Goal: Task Accomplishment & Management: Use online tool/utility

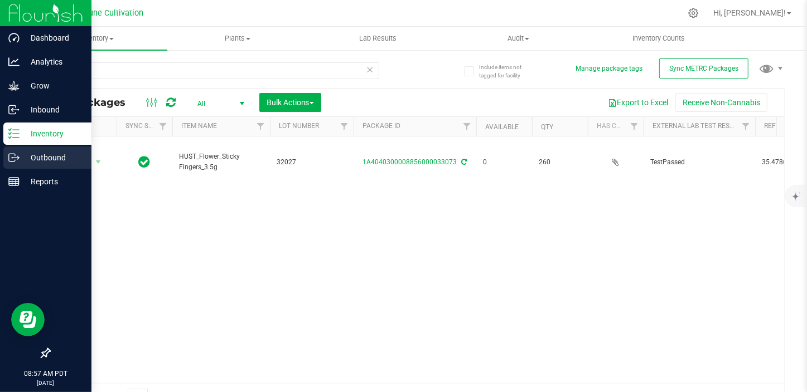
click at [27, 157] on p "Outbound" at bounding box center [53, 157] width 67 height 13
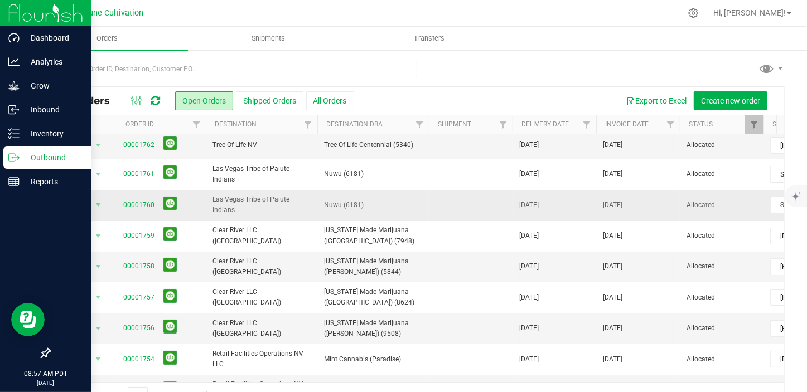
scroll to position [50, 0]
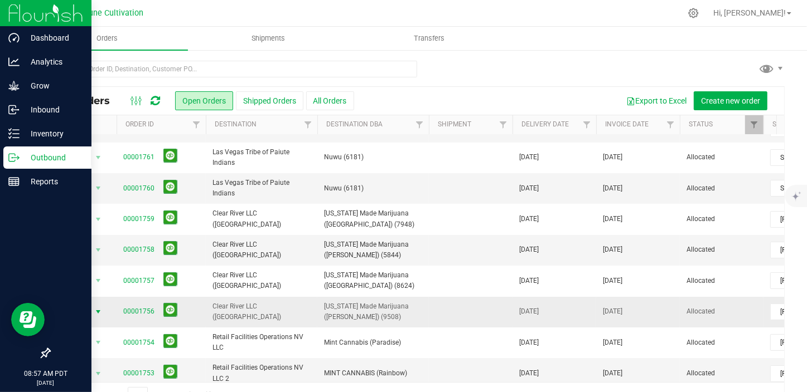
click at [102, 308] on span "select" at bounding box center [98, 312] width 9 height 9
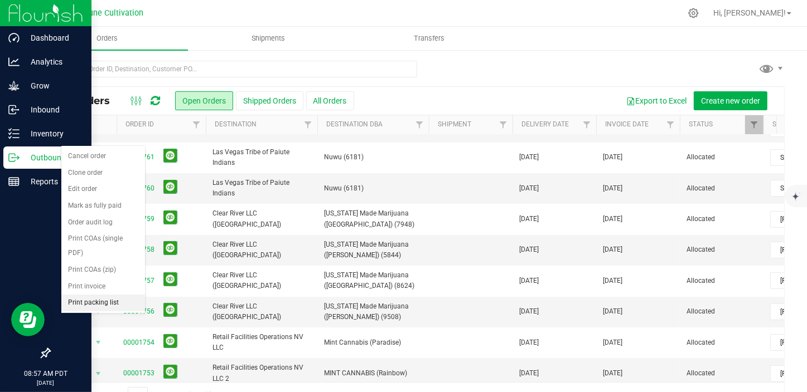
click at [116, 295] on li "Print packing list" at bounding box center [103, 303] width 84 height 17
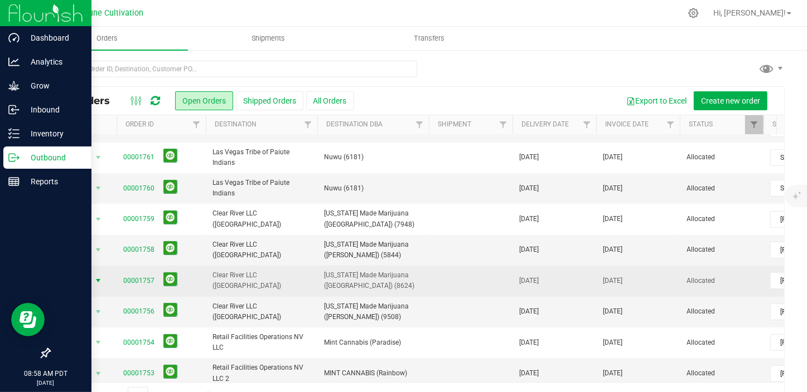
click at [99, 277] on span "select" at bounding box center [98, 281] width 9 height 9
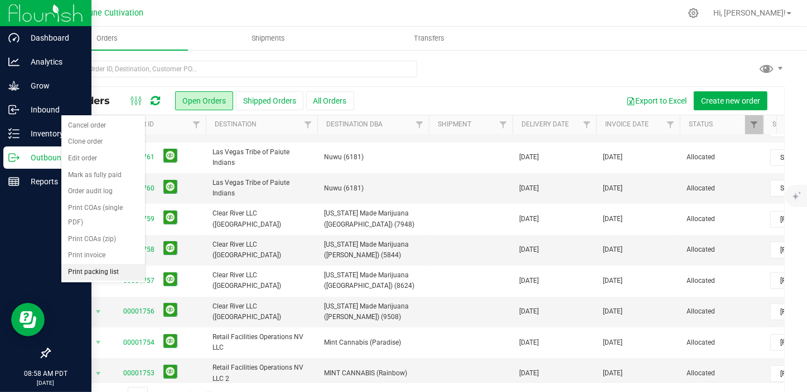
click at [107, 264] on li "Print packing list" at bounding box center [103, 272] width 84 height 17
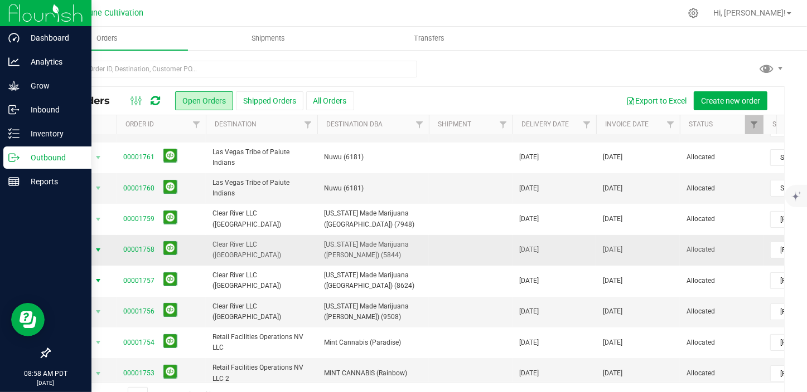
click at [94, 246] on span "select" at bounding box center [98, 250] width 9 height 9
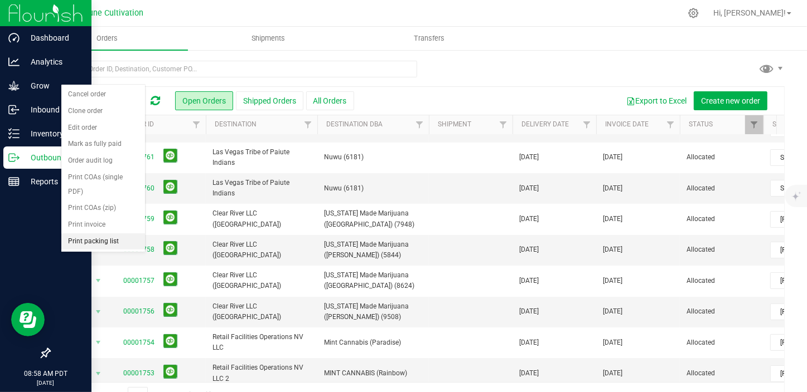
click at [116, 234] on li "Print packing list" at bounding box center [103, 242] width 84 height 17
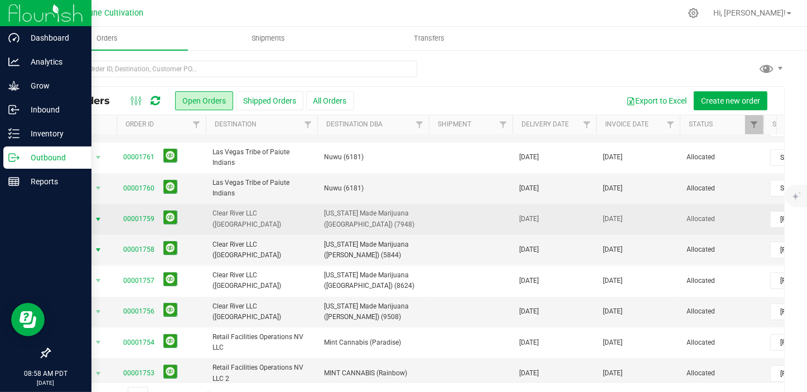
click at [100, 215] on span "select" at bounding box center [98, 219] width 9 height 9
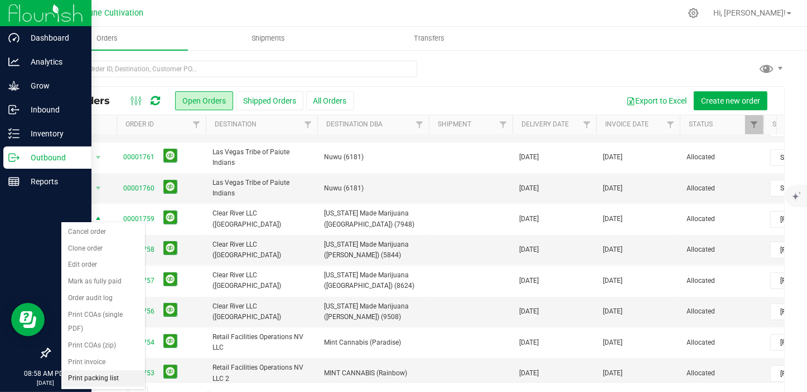
click at [96, 371] on li "Print packing list" at bounding box center [103, 379] width 84 height 17
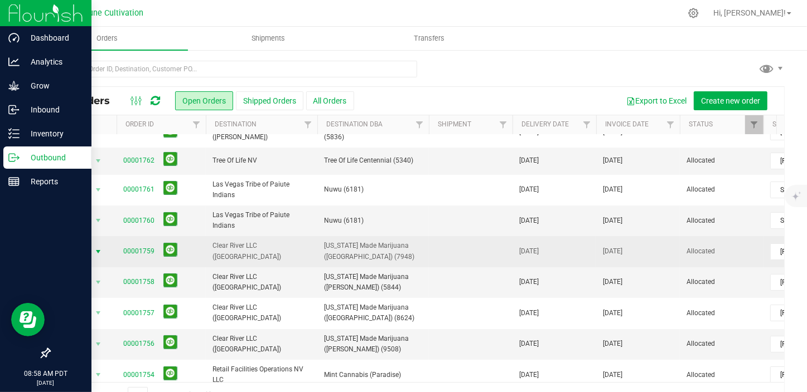
scroll to position [0, 0]
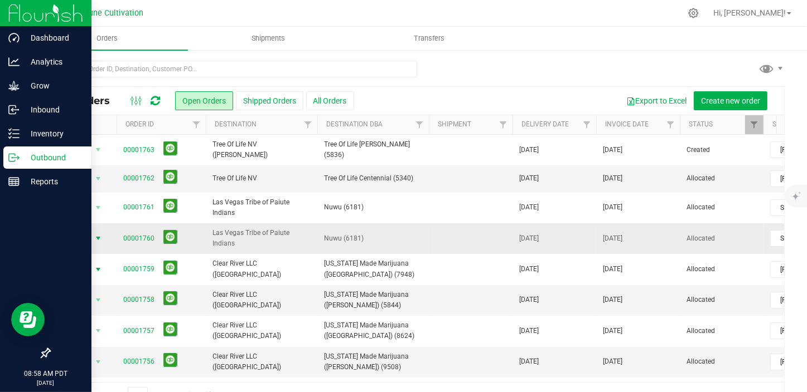
click at [95, 234] on span "select" at bounding box center [98, 238] width 9 height 9
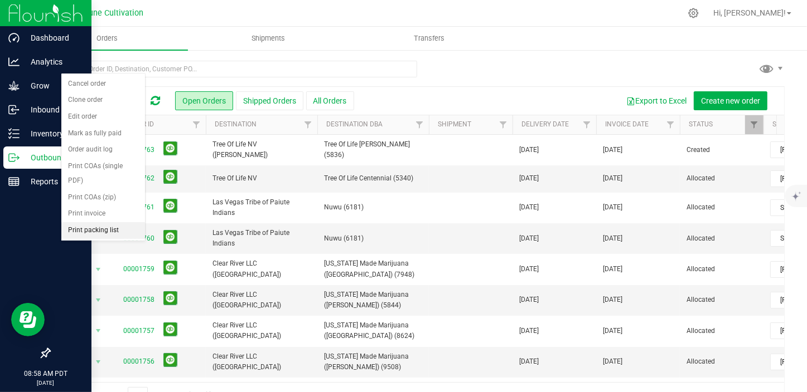
click at [119, 222] on li "Print packing list" at bounding box center [103, 230] width 84 height 17
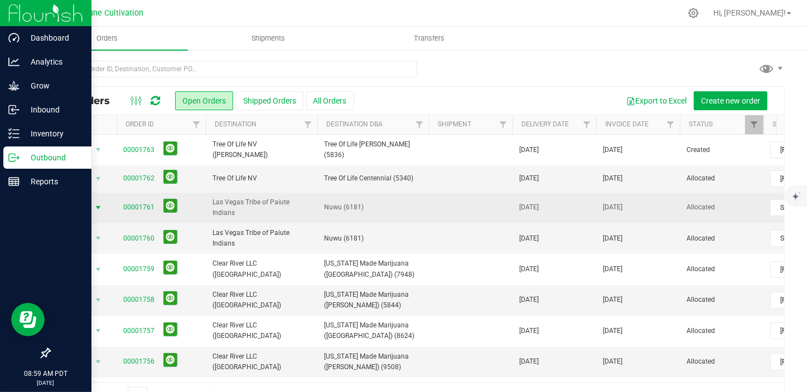
click at [100, 206] on span "select" at bounding box center [98, 207] width 9 height 9
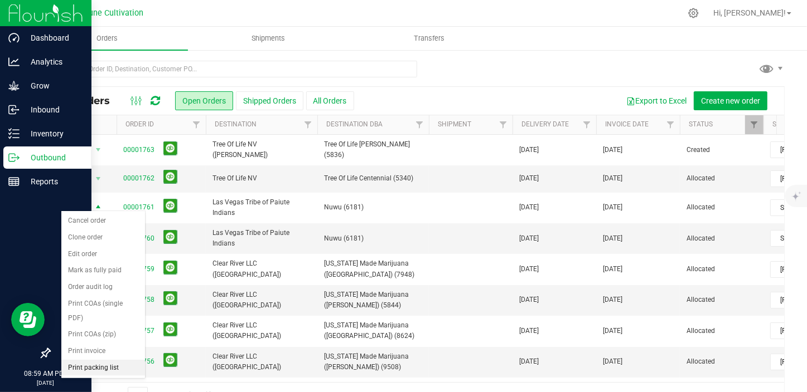
click at [108, 360] on li "Print packing list" at bounding box center [103, 368] width 84 height 17
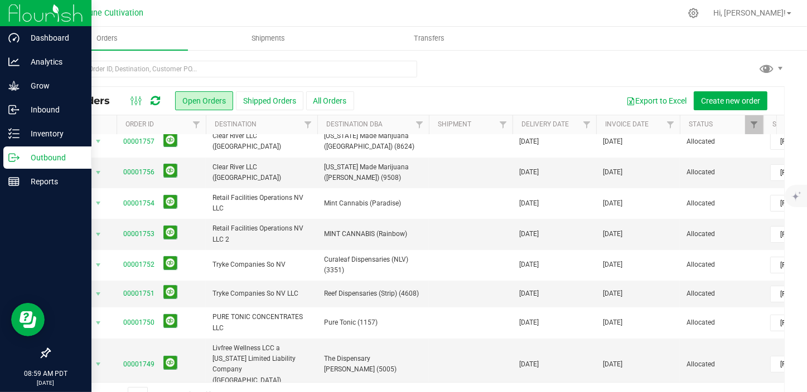
scroll to position [202, 0]
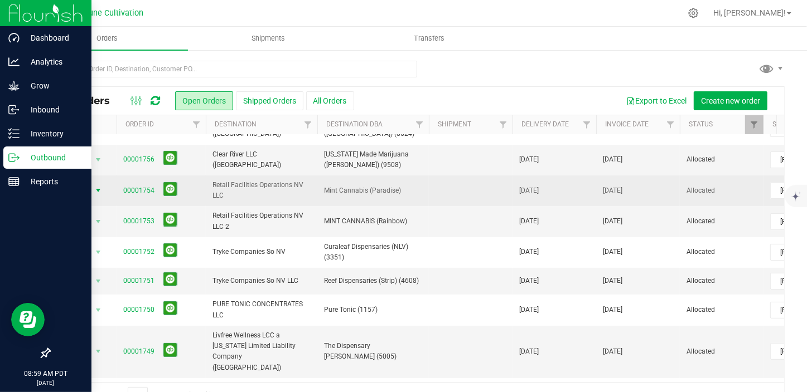
click at [95, 186] on span "select" at bounding box center [98, 190] width 9 height 9
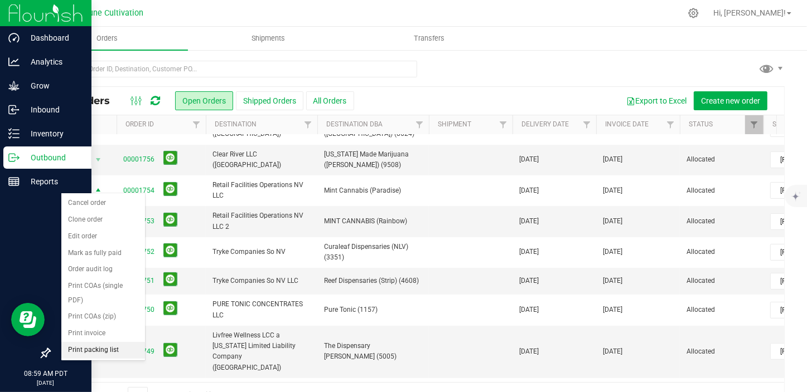
click at [109, 342] on li "Print packing list" at bounding box center [103, 350] width 84 height 17
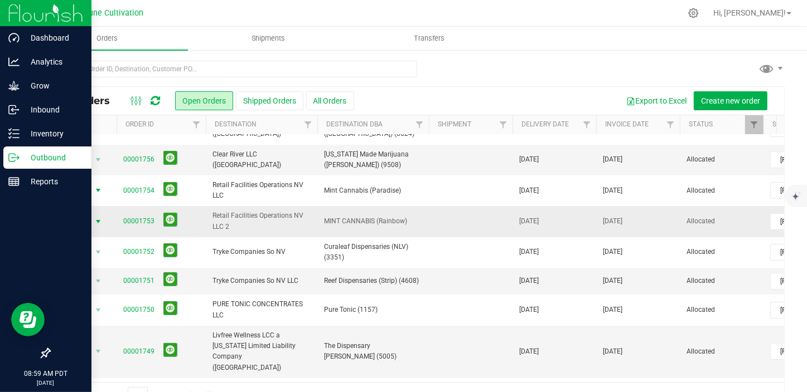
click at [93, 217] on span "select" at bounding box center [98, 222] width 14 height 16
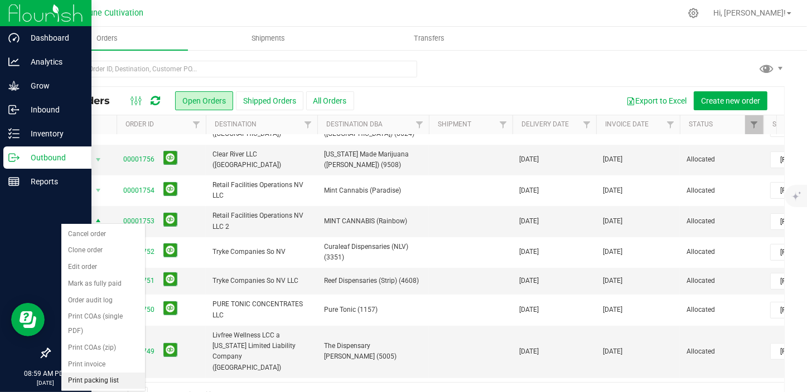
click at [103, 373] on li "Print packing list" at bounding box center [103, 381] width 84 height 17
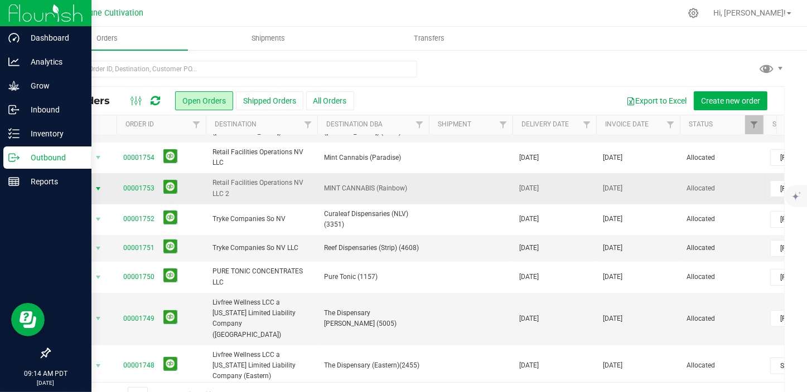
scroll to position [253, 0]
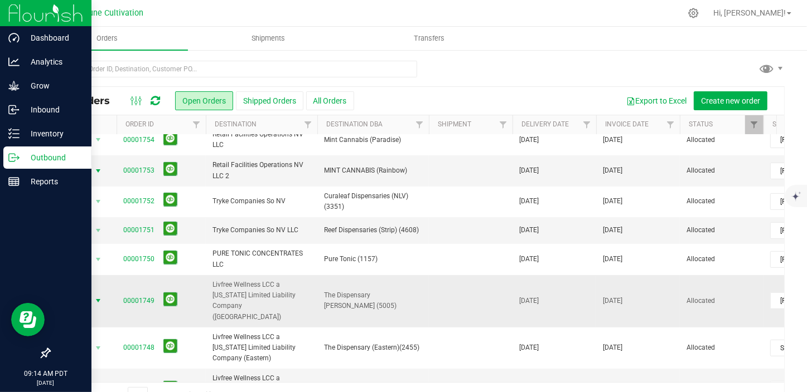
click at [98, 297] on span "select" at bounding box center [98, 301] width 9 height 9
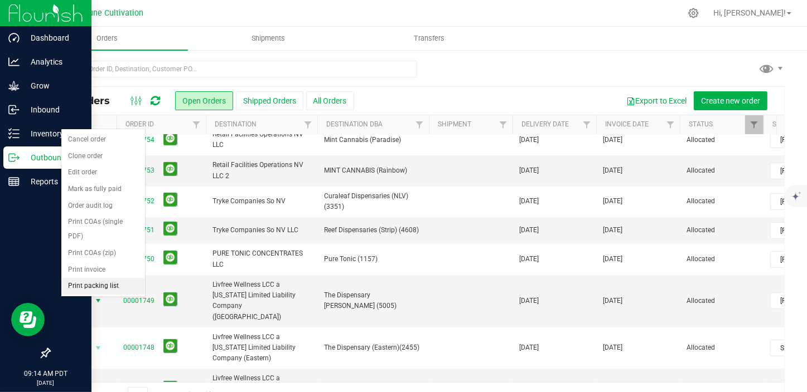
click at [106, 278] on li "Print packing list" at bounding box center [103, 286] width 84 height 17
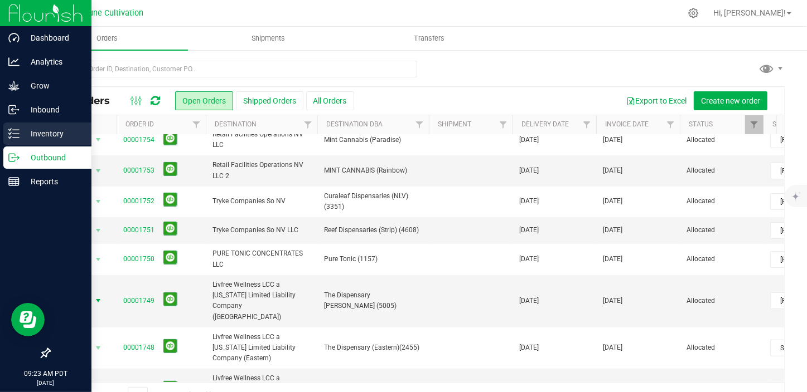
click at [17, 132] on icon at bounding box center [13, 133] width 11 height 11
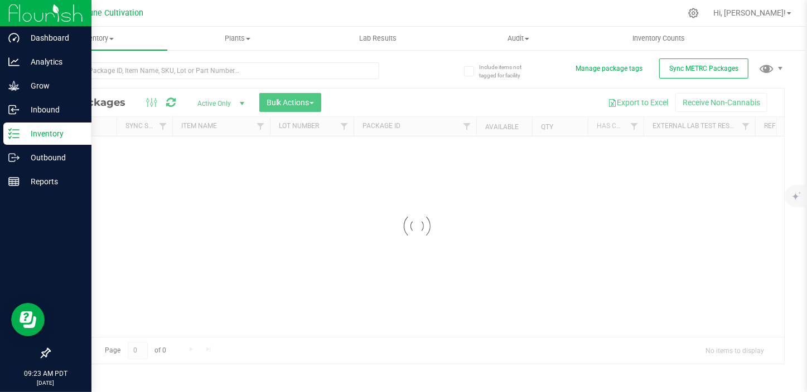
click at [218, 99] on div at bounding box center [417, 226] width 734 height 275
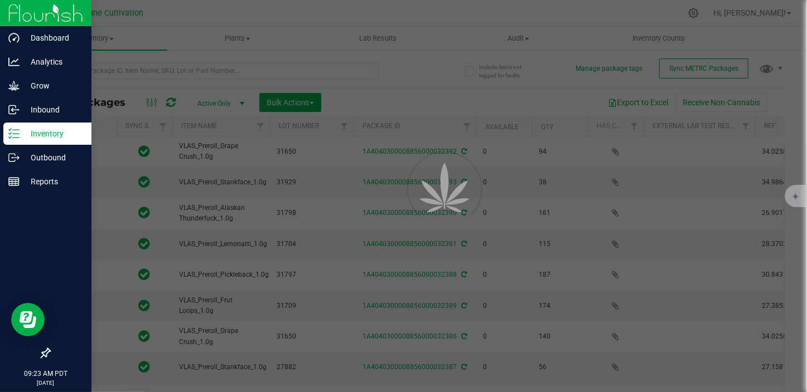
click at [214, 104] on div at bounding box center [403, 196] width 807 height 392
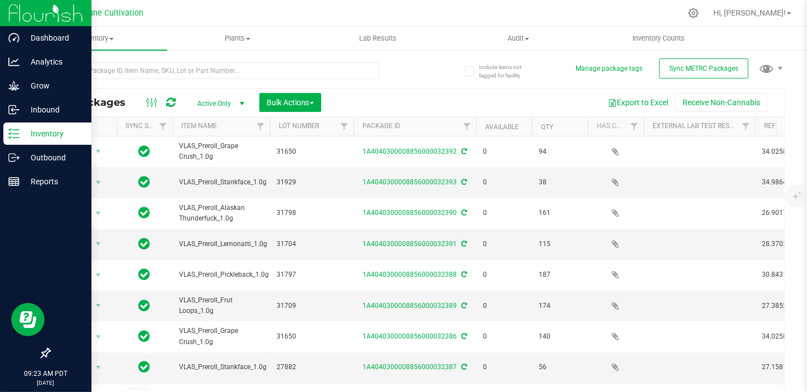
click at [214, 104] on span "Active Only" at bounding box center [218, 104] width 61 height 16
click at [215, 165] on li "All" at bounding box center [218, 171] width 60 height 17
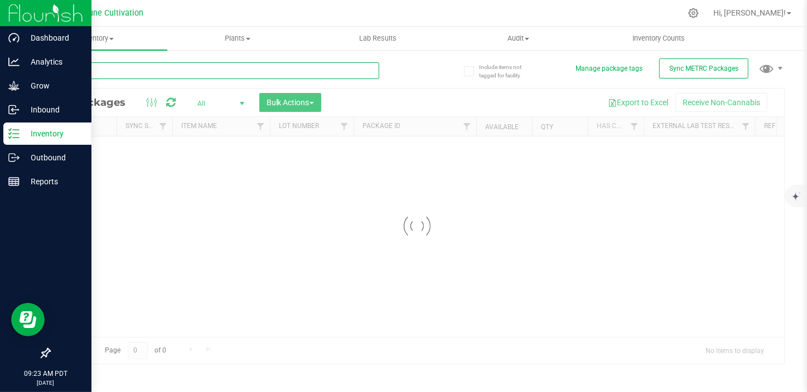
click at [169, 65] on input "text" at bounding box center [214, 70] width 330 height 17
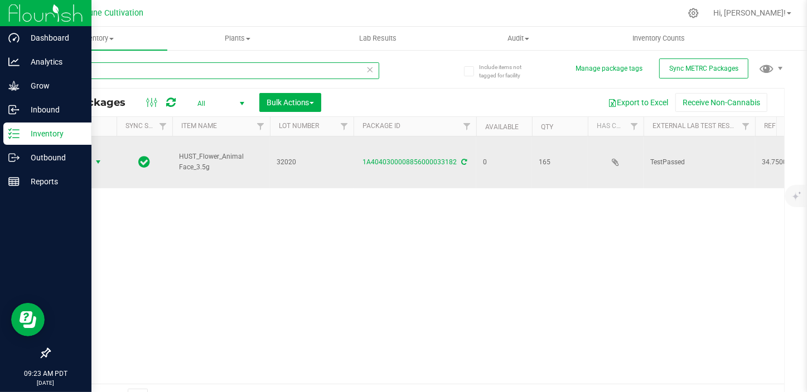
type input "33182"
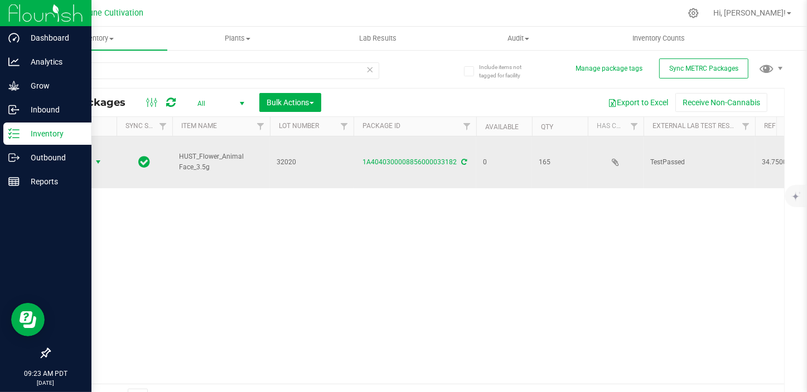
click at [97, 159] on span "select" at bounding box center [98, 162] width 9 height 9
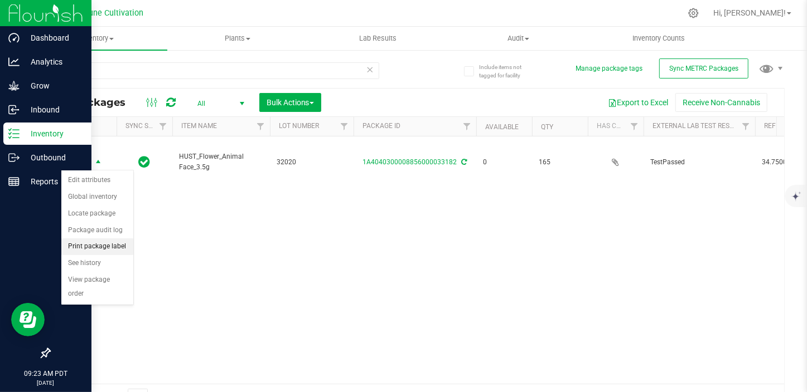
click at [93, 251] on li "Print package label" at bounding box center [97, 247] width 72 height 17
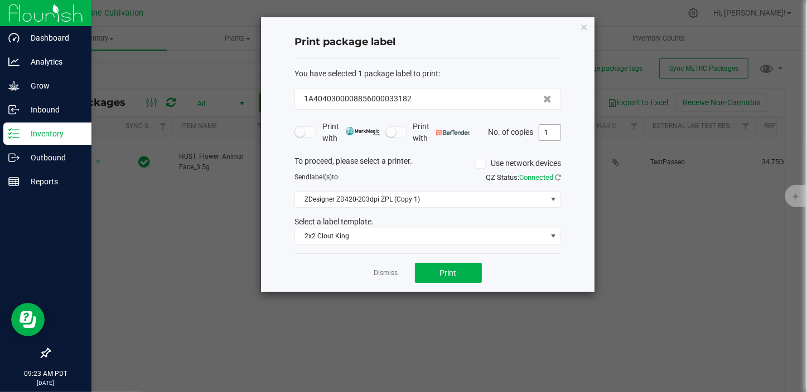
click at [551, 132] on input "1" at bounding box center [549, 133] width 21 height 16
type input "2"
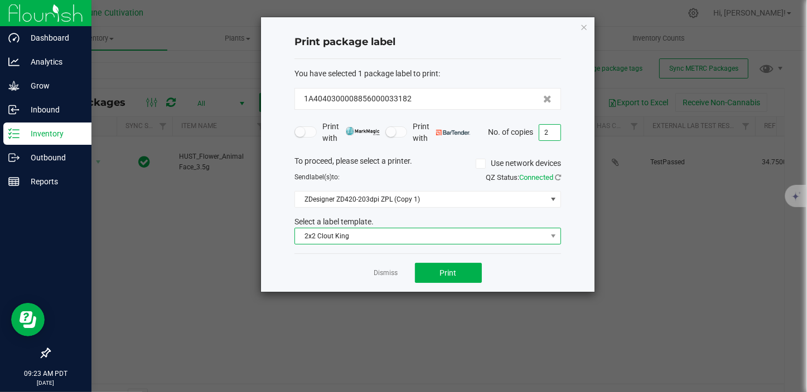
click at [426, 241] on span "2x2 Clout King" at bounding box center [420, 237] width 251 height 16
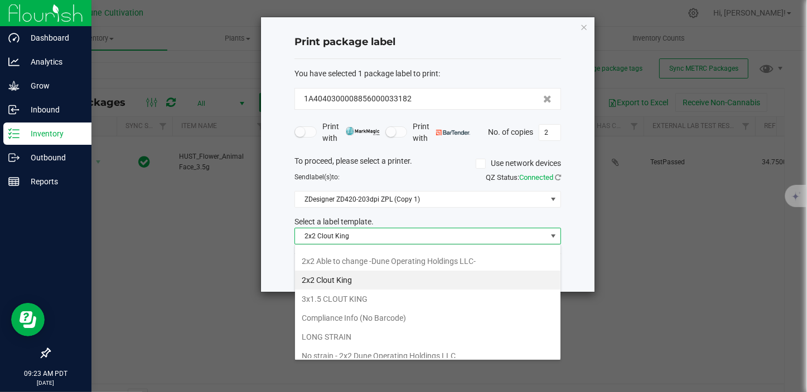
scroll to position [50, 0]
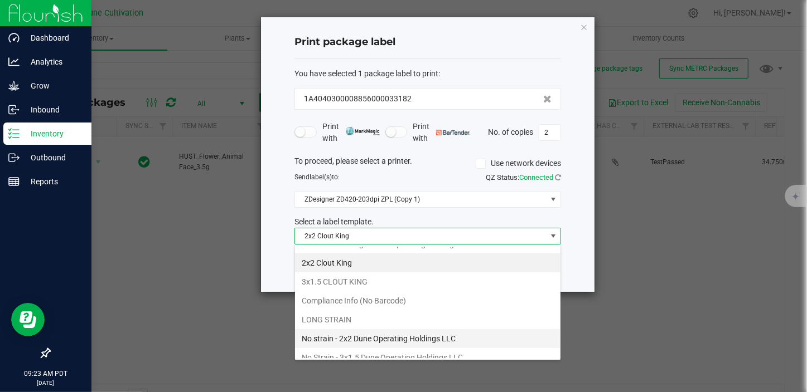
click at [383, 337] on li "No strain - 2x2 Dune Operating Holdings LLC" at bounding box center [427, 338] width 265 height 19
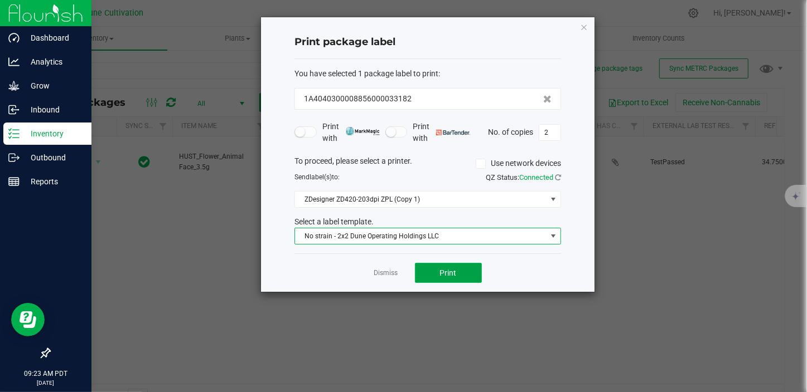
click at [432, 273] on button "Print" at bounding box center [448, 273] width 67 height 20
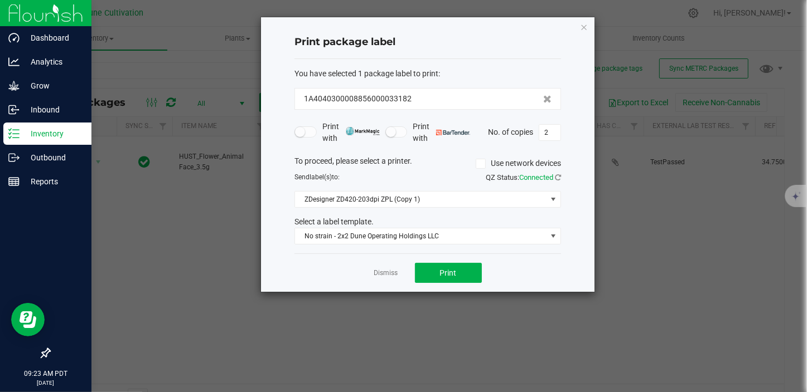
click at [387, 269] on link "Dismiss" at bounding box center [386, 273] width 24 height 9
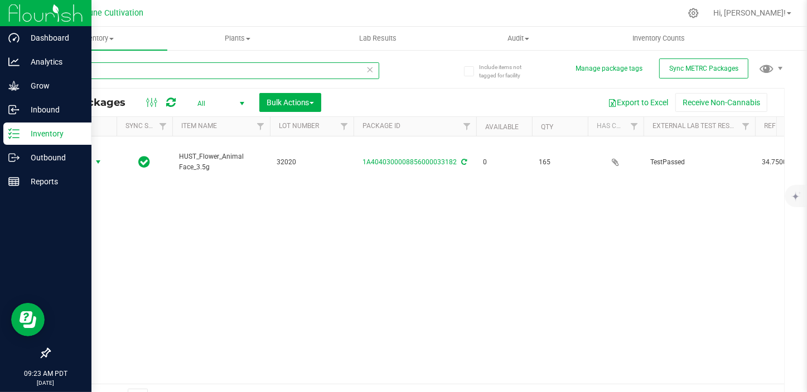
click at [102, 79] on input "33182" at bounding box center [214, 70] width 330 height 17
type input "33183"
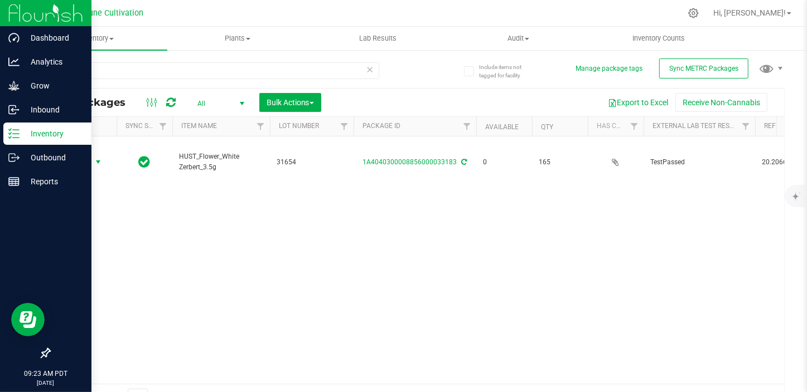
click at [98, 159] on span "select" at bounding box center [98, 162] width 9 height 9
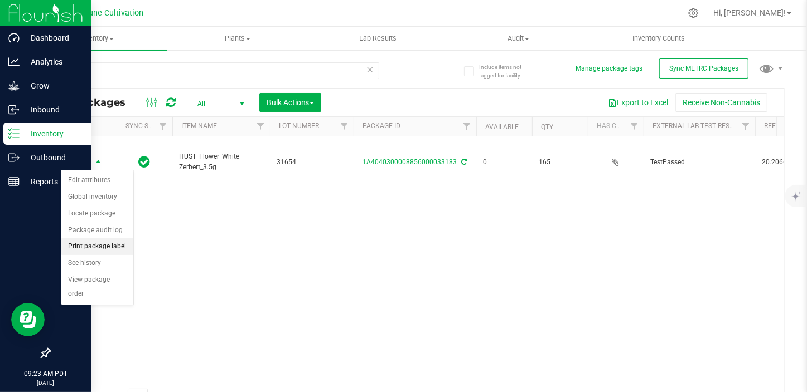
click at [103, 244] on li "Print package label" at bounding box center [97, 247] width 72 height 17
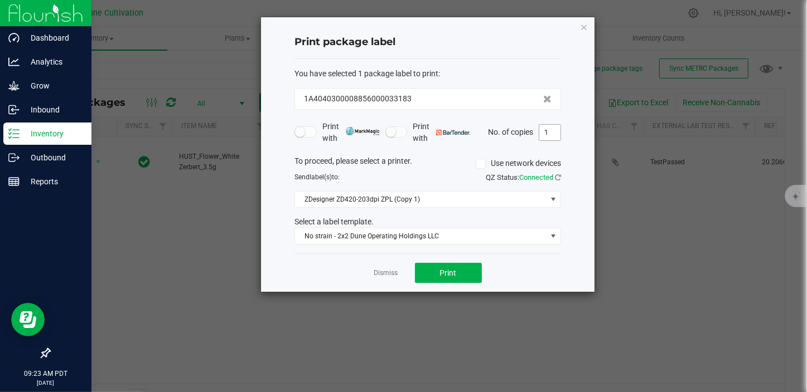
click at [546, 133] on input "1" at bounding box center [549, 133] width 21 height 16
type input "2"
click at [441, 271] on span "Print" at bounding box center [448, 273] width 17 height 9
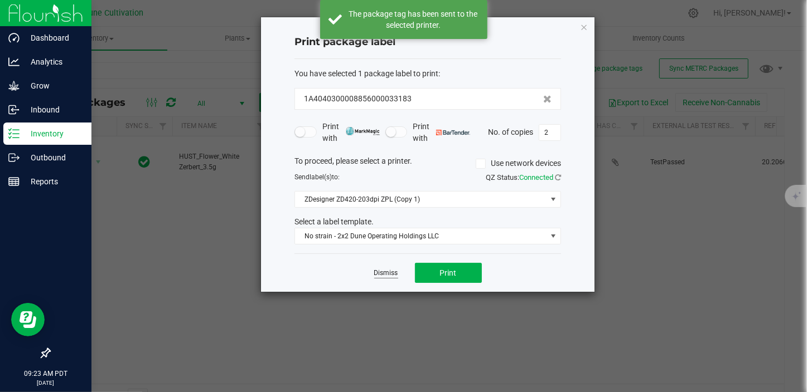
click at [391, 274] on link "Dismiss" at bounding box center [386, 273] width 24 height 9
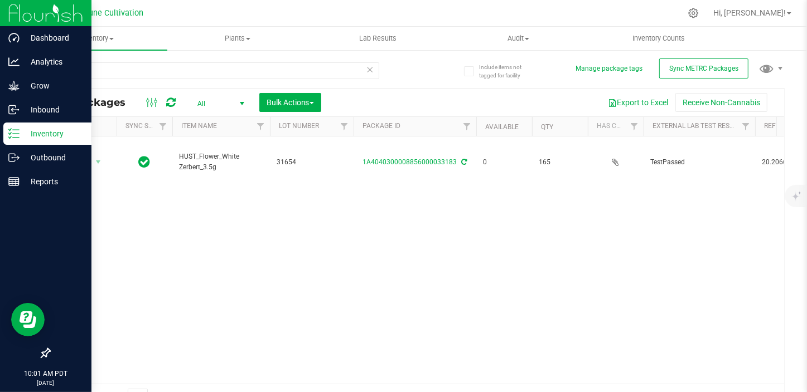
click at [635, 217] on div "Action Action Edit attributes Global inventory Locate package Package audit log…" at bounding box center [417, 261] width 734 height 248
click at [13, 153] on icon at bounding box center [13, 157] width 11 height 11
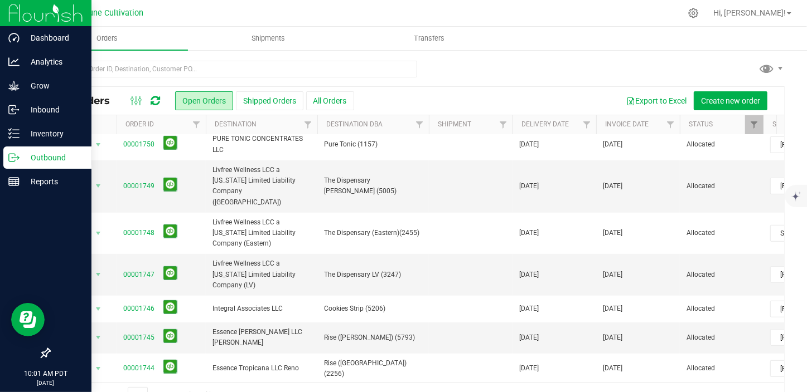
scroll to position [371, 0]
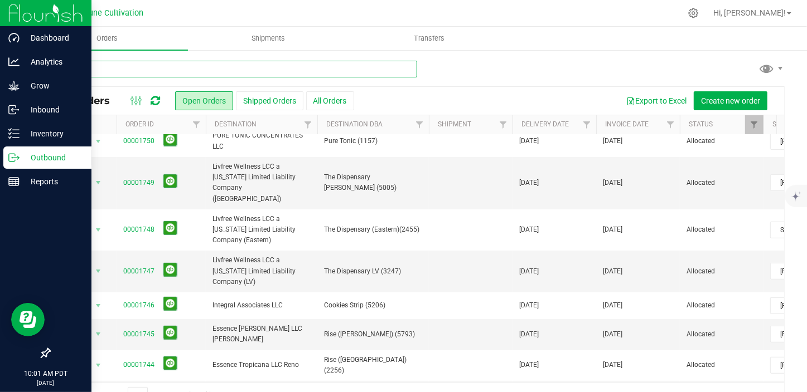
click at [106, 67] on input "text" at bounding box center [233, 69] width 368 height 17
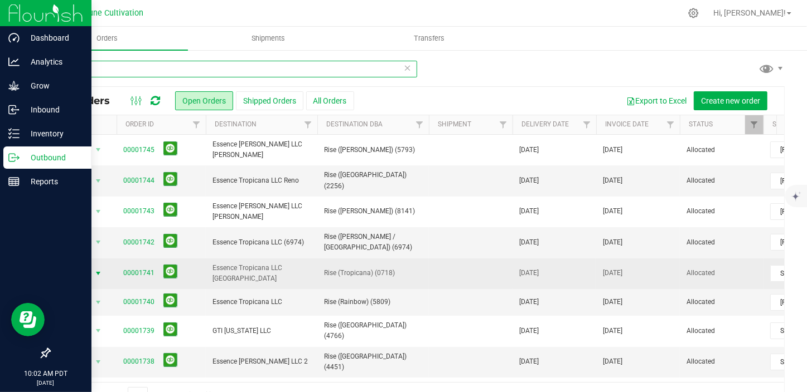
type input "rise"
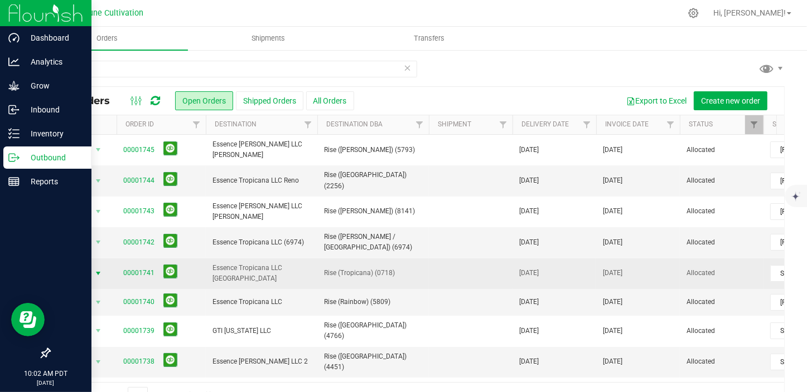
click at [98, 269] on span "select" at bounding box center [98, 273] width 9 height 9
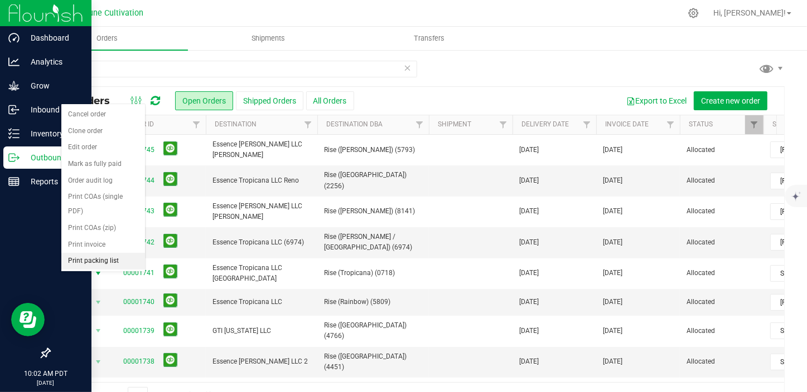
click at [104, 253] on li "Print packing list" at bounding box center [103, 261] width 84 height 17
